Goal: Complete application form

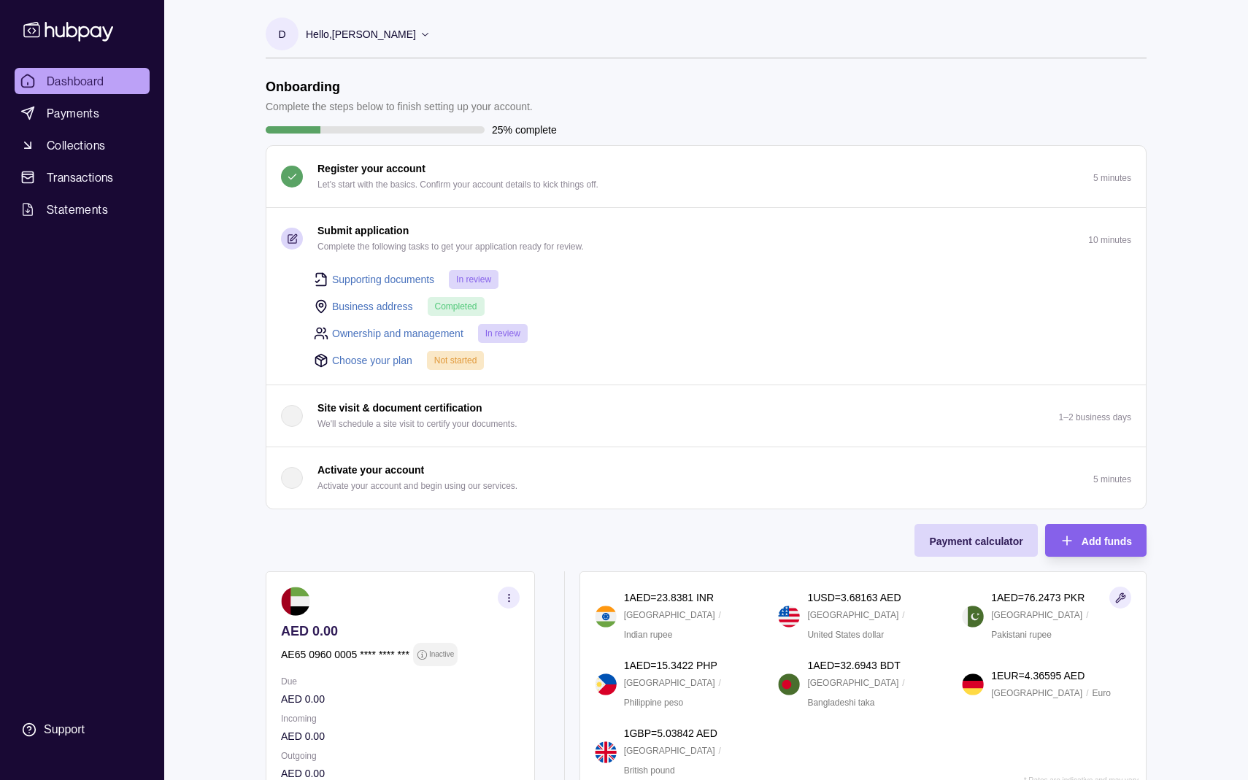
click at [457, 360] on span "Not started" at bounding box center [455, 360] width 43 height 10
click at [369, 361] on link "Choose your plan" at bounding box center [372, 360] width 80 height 16
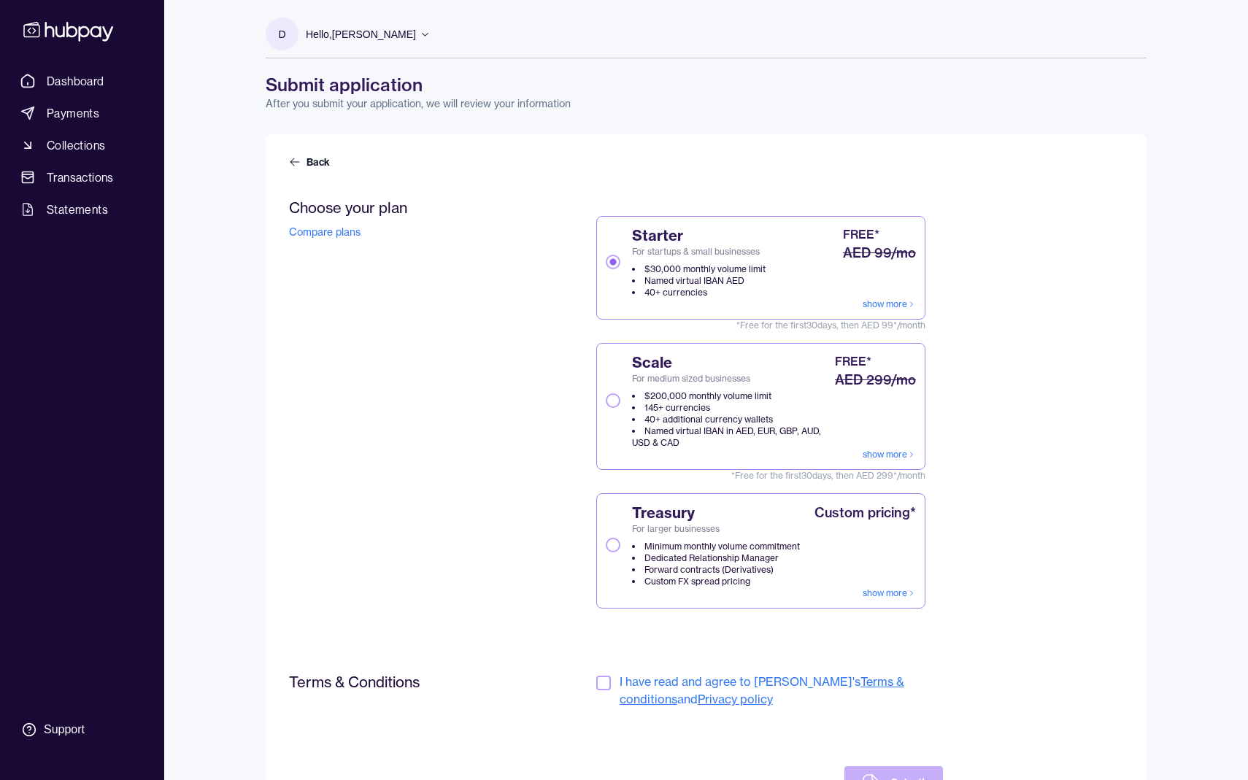
scroll to position [74, 0]
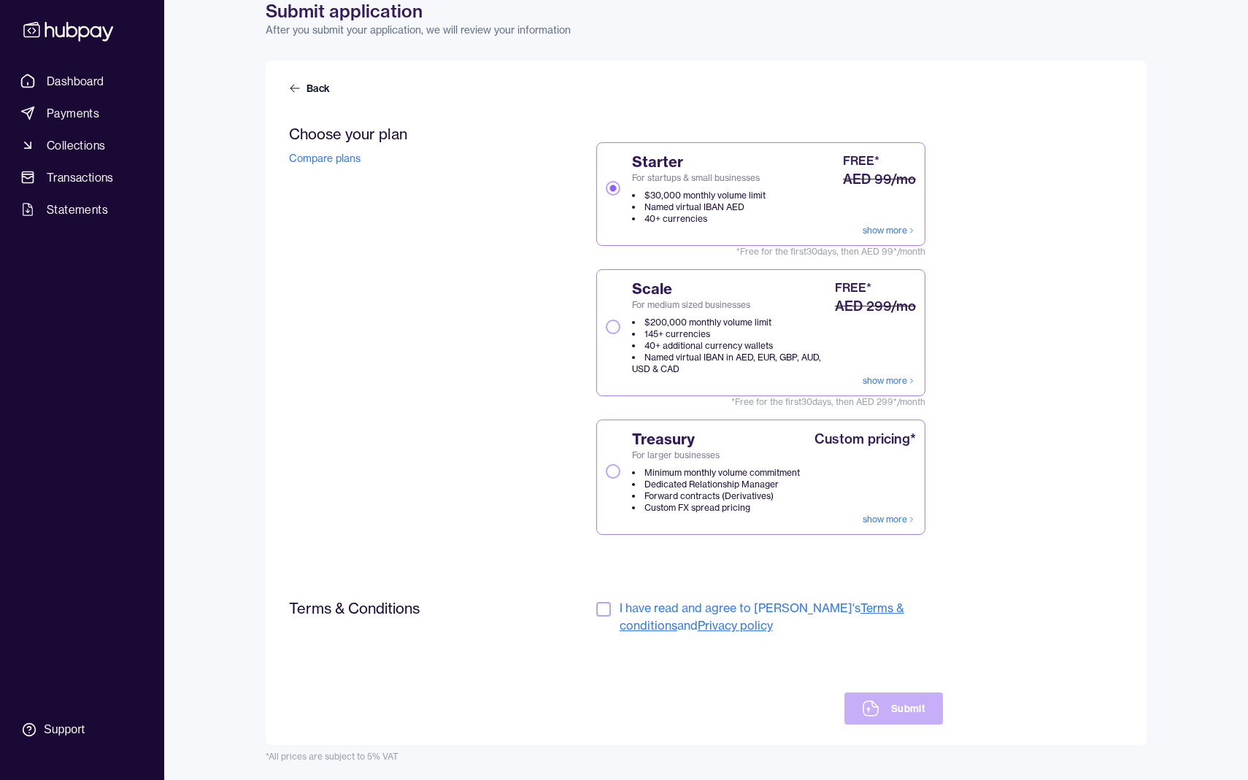
click at [605, 603] on button "button" at bounding box center [603, 609] width 15 height 15
click at [886, 721] on button "Submit" at bounding box center [893, 709] width 99 height 32
